Goal: Task Accomplishment & Management: Manage account settings

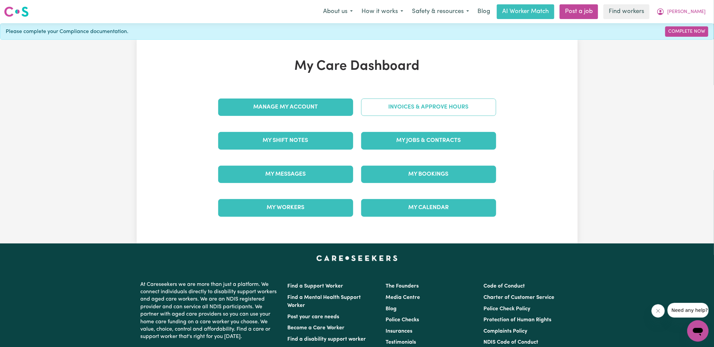
click at [413, 110] on link "Invoices & Approve Hours" at bounding box center [428, 107] width 135 height 17
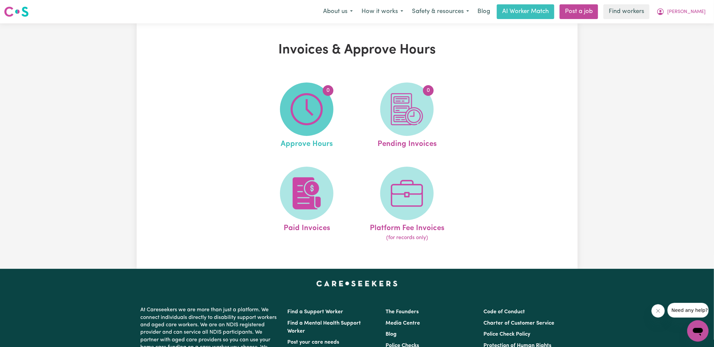
click at [309, 110] on img at bounding box center [307, 109] width 32 height 32
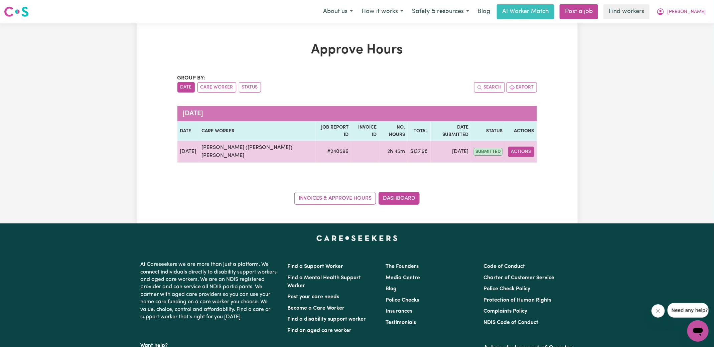
click at [521, 147] on button "Actions" at bounding box center [521, 152] width 26 height 10
click at [527, 160] on link "View Job Report" at bounding box center [536, 166] width 57 height 13
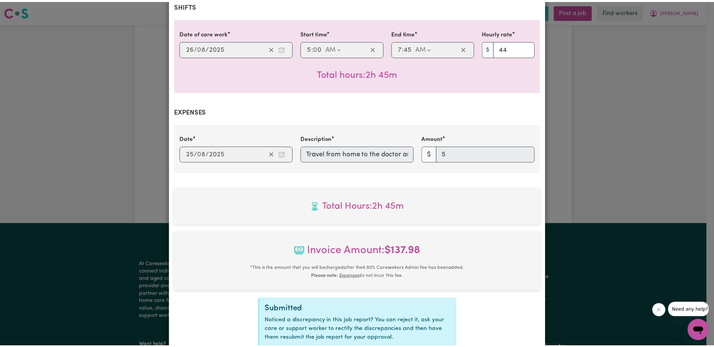
scroll to position [208, 0]
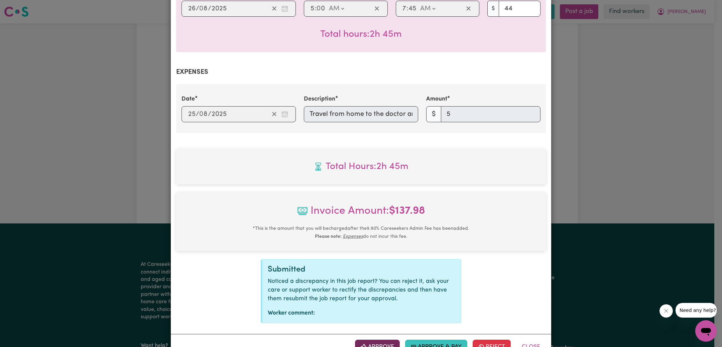
click at [379, 340] on button "Approve" at bounding box center [377, 347] width 45 height 15
click at [622, 129] on div "Job Report # 240596 - [PERSON_NAME] ([PERSON_NAME]) [PERSON_NAME] Summary Job r…" at bounding box center [361, 173] width 722 height 347
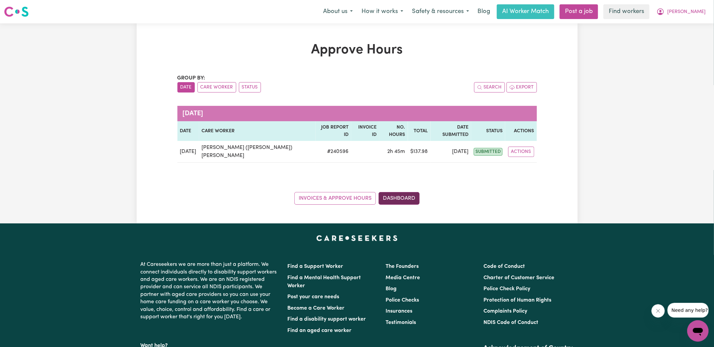
click at [414, 192] on link "Dashboard" at bounding box center [399, 198] width 41 height 13
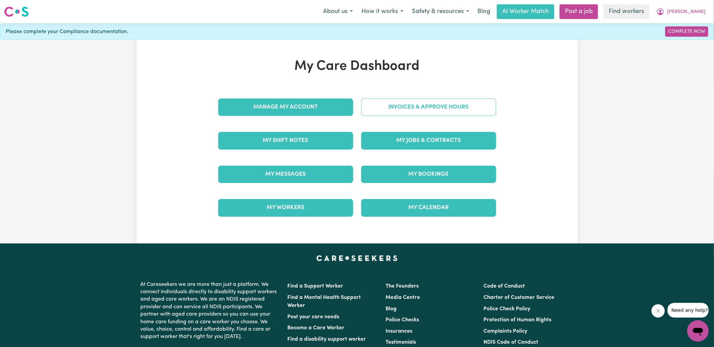
click at [418, 111] on link "Invoices & Approve Hours" at bounding box center [428, 107] width 135 height 17
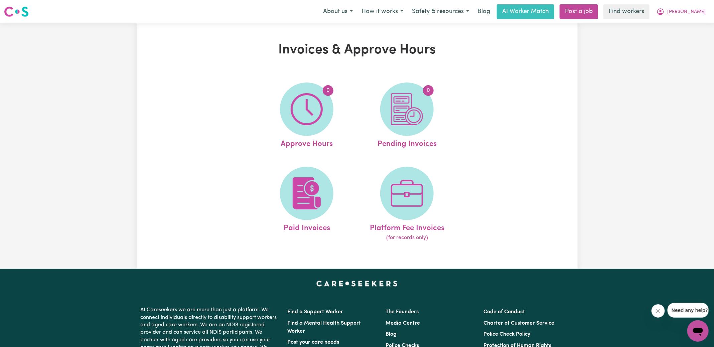
click at [417, 116] on img at bounding box center [407, 109] width 32 height 32
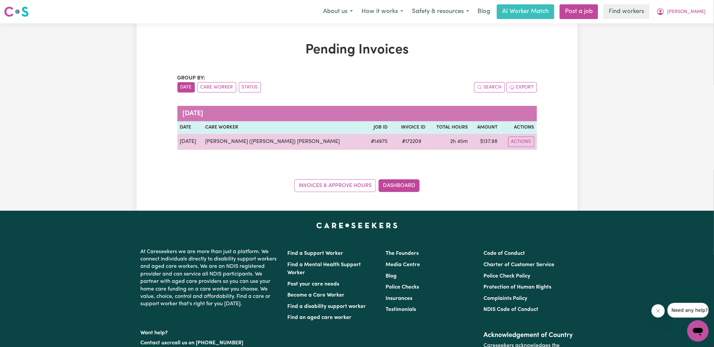
click at [401, 142] on span "# 172209" at bounding box center [411, 142] width 27 height 8
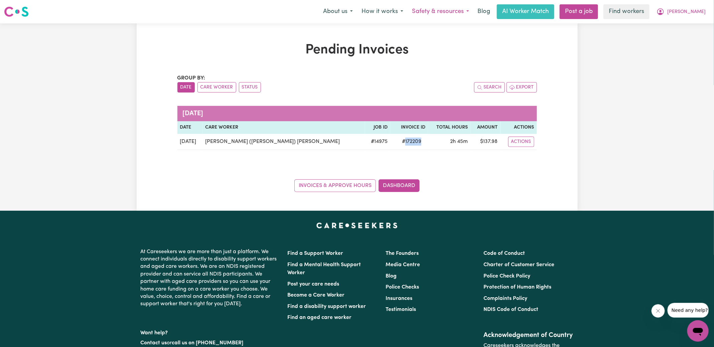
copy span "172209"
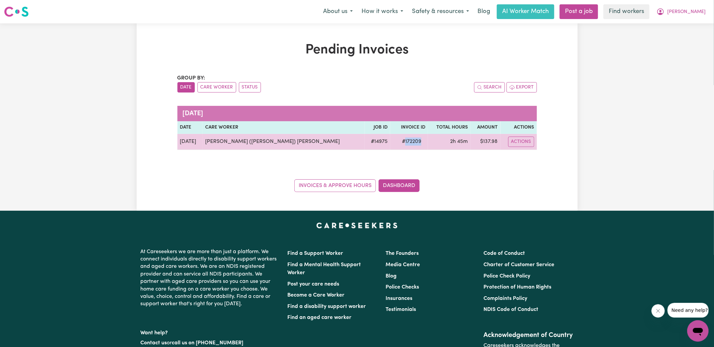
click at [489, 143] on td "$ 137.98" at bounding box center [486, 142] width 30 height 16
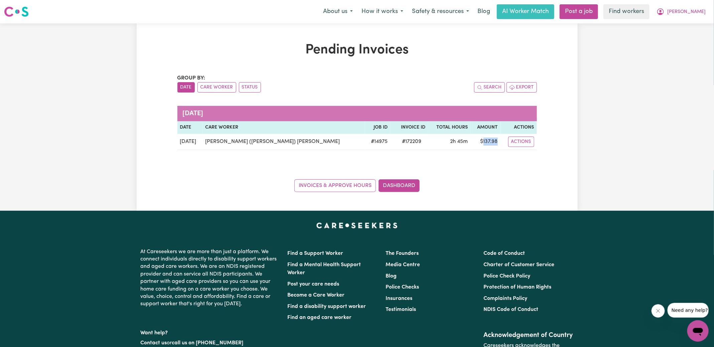
copy td "137.98"
click at [665, 12] on icon "My Account" at bounding box center [661, 12] width 8 height 8
click at [681, 40] on link "Logout" at bounding box center [683, 38] width 53 height 13
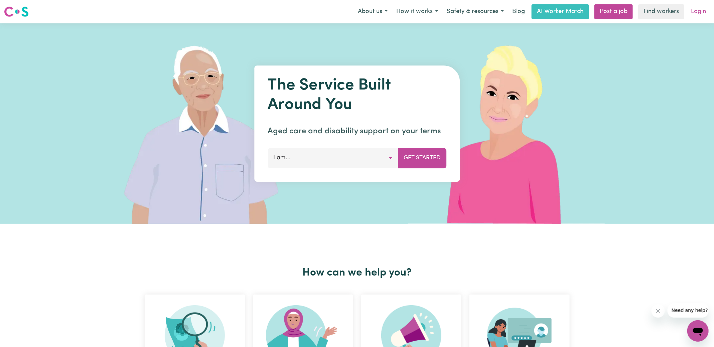
click at [696, 14] on link "Login" at bounding box center [698, 11] width 23 height 15
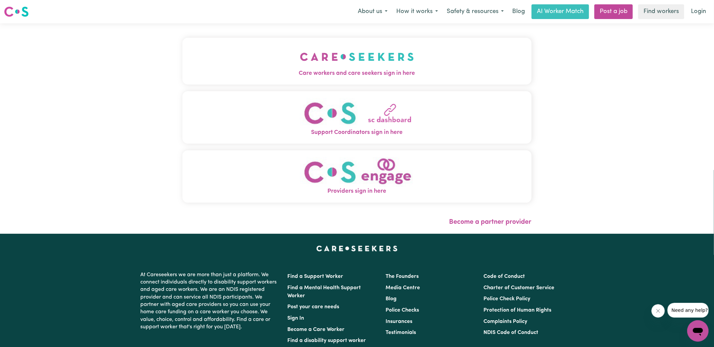
click at [385, 66] on img "Care workers and care seekers sign in here" at bounding box center [357, 56] width 114 height 25
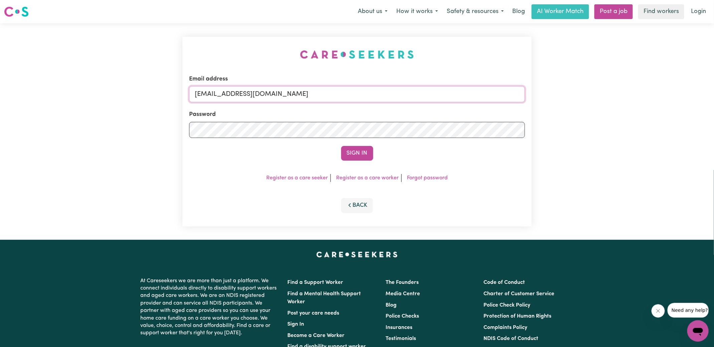
drag, startPoint x: 230, startPoint y: 94, endPoint x: 427, endPoint y: 99, distance: 197.2
click at [427, 99] on input "[EMAIL_ADDRESS][DOMAIN_NAME]" at bounding box center [357, 94] width 336 height 16
type input "[EMAIL_ADDRESS][PERSON_NAME][DOMAIN_NAME]"
click at [341, 146] on button "Sign In" at bounding box center [357, 153] width 32 height 15
